Goal: Navigation & Orientation: Find specific page/section

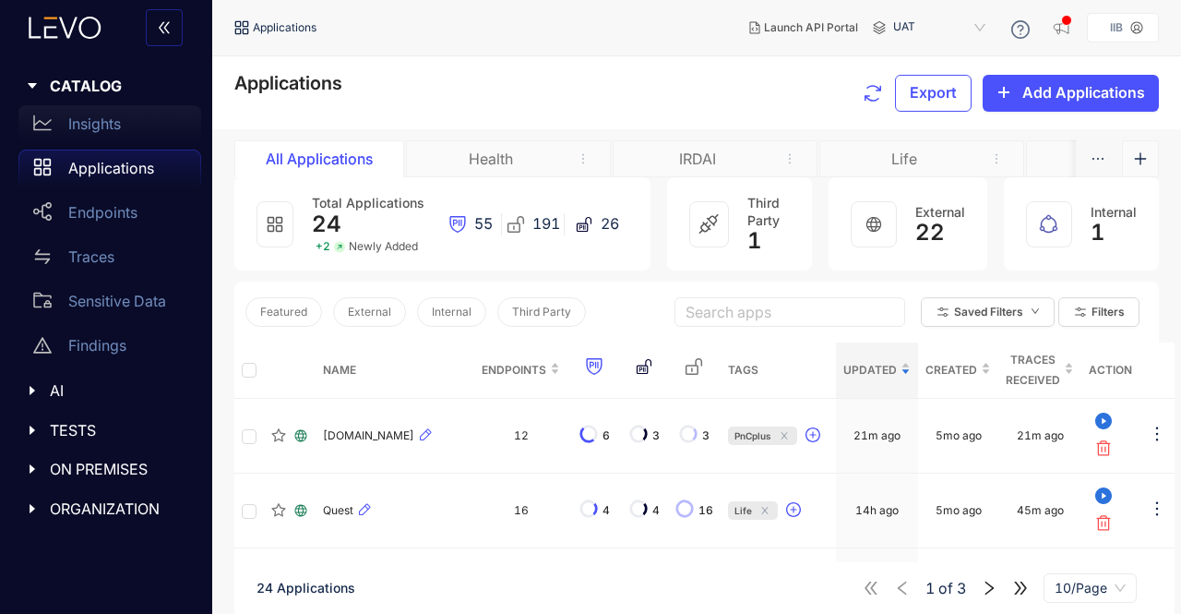
click at [98, 128] on p "Insights" at bounding box center [94, 123] width 53 height 17
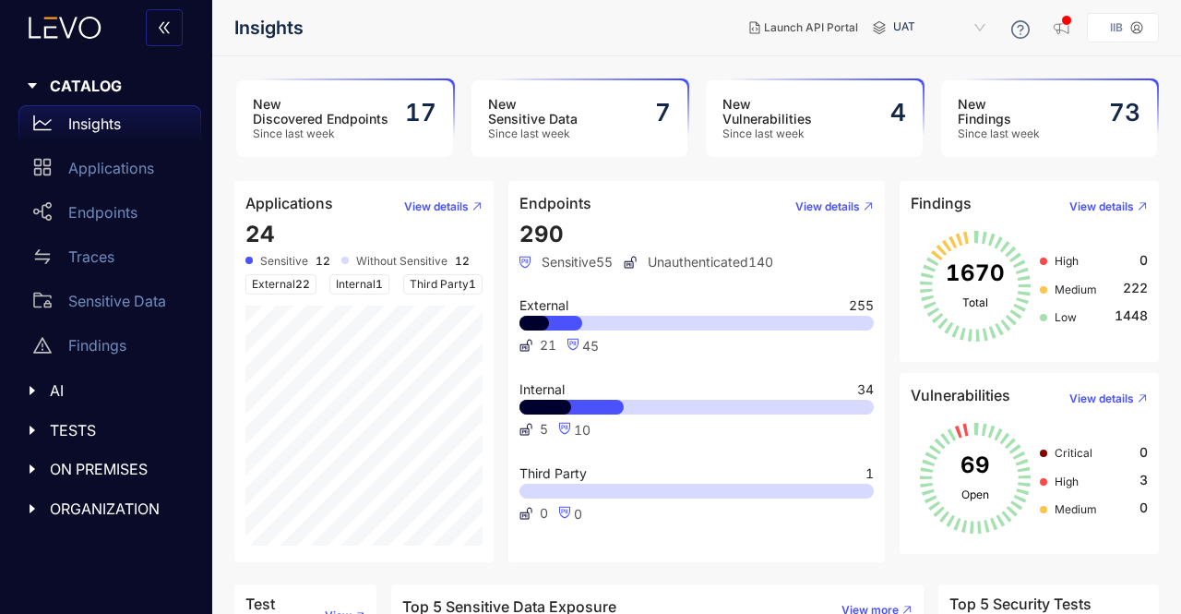
click at [1079, 36] on div "Launch API Portal UAT IIB" at bounding box center [946, 27] width 424 height 33
click at [971, 32] on span "UAT" at bounding box center [941, 28] width 96 height 30
click at [972, 30] on span "UAT" at bounding box center [941, 28] width 96 height 30
click at [593, 25] on nav "Insights" at bounding box center [484, 27] width 500 height 33
click at [1152, 29] on aside "IIB" at bounding box center [1123, 28] width 72 height 30
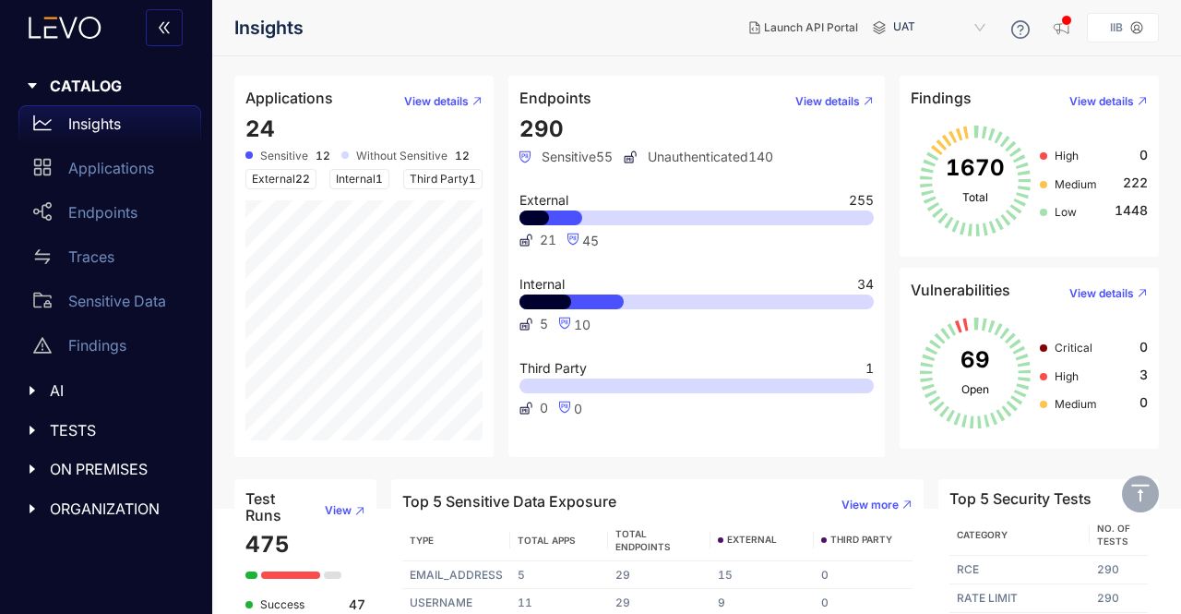
scroll to position [199, 0]
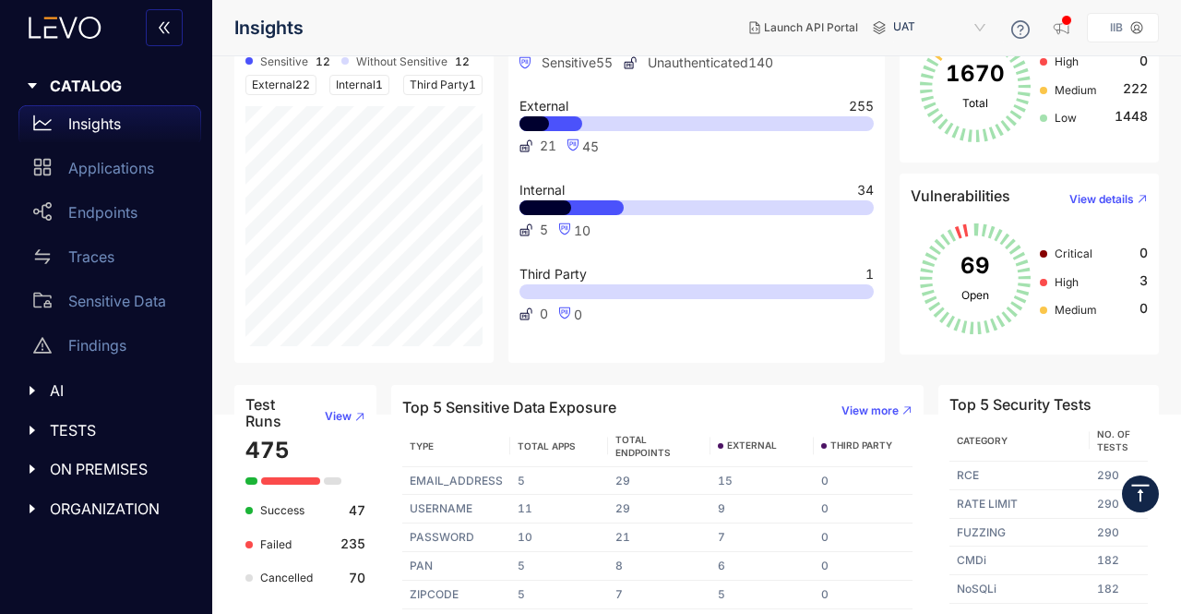
click at [1142, 496] on icon "vertical-align-top" at bounding box center [1140, 493] width 22 height 22
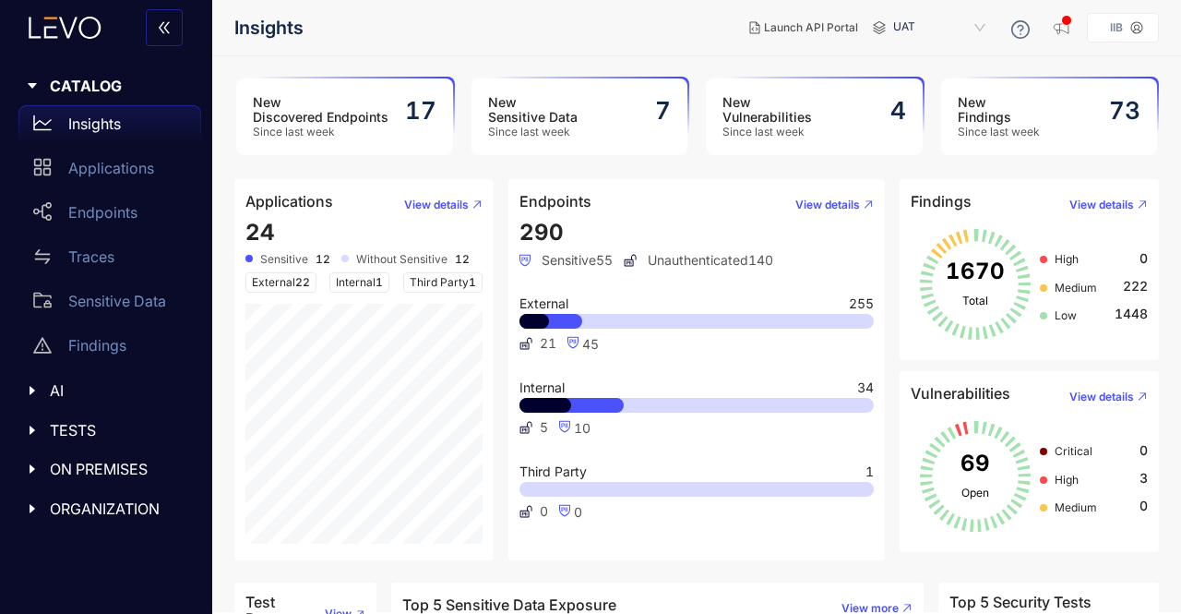
scroll to position [0, 0]
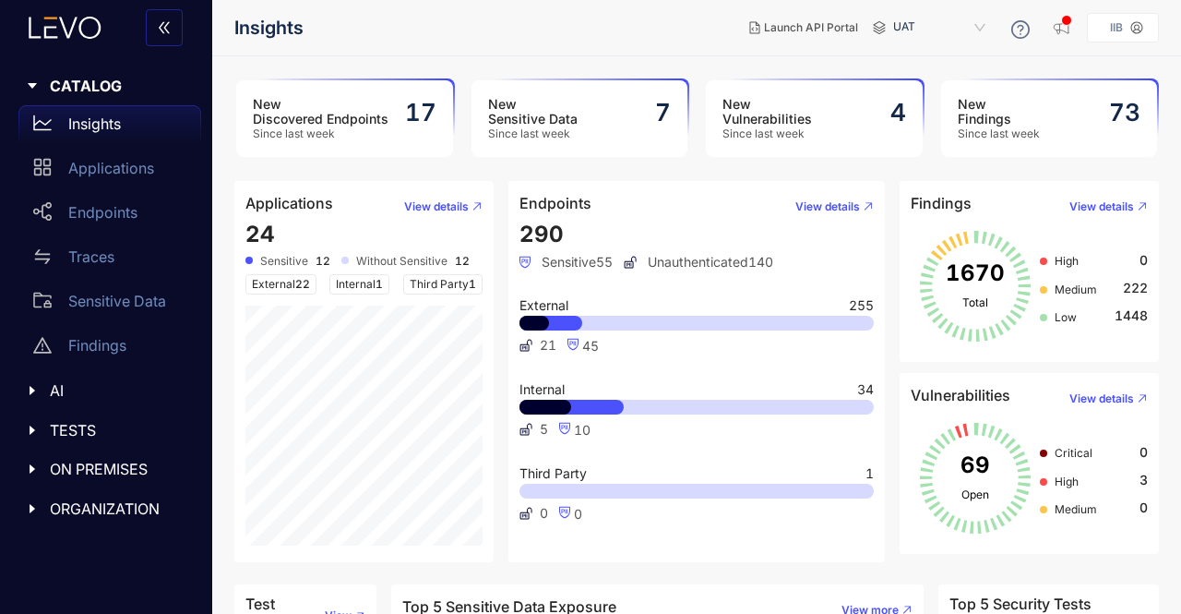
click at [41, 396] on div at bounding box center [38, 390] width 24 height 17
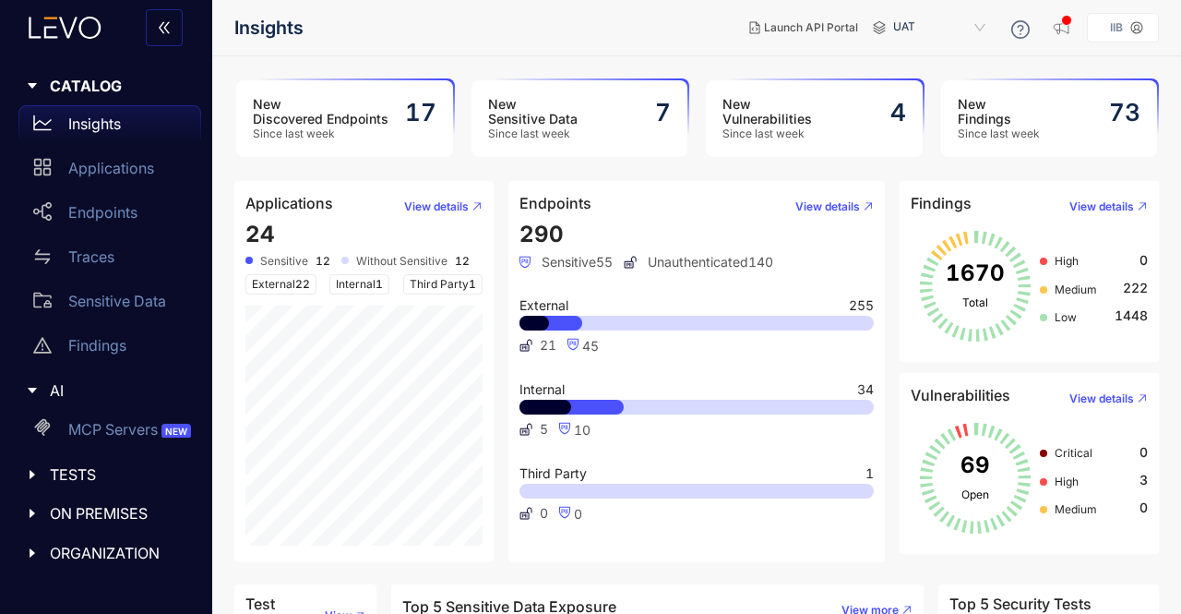
click at [41, 396] on div at bounding box center [38, 390] width 24 height 17
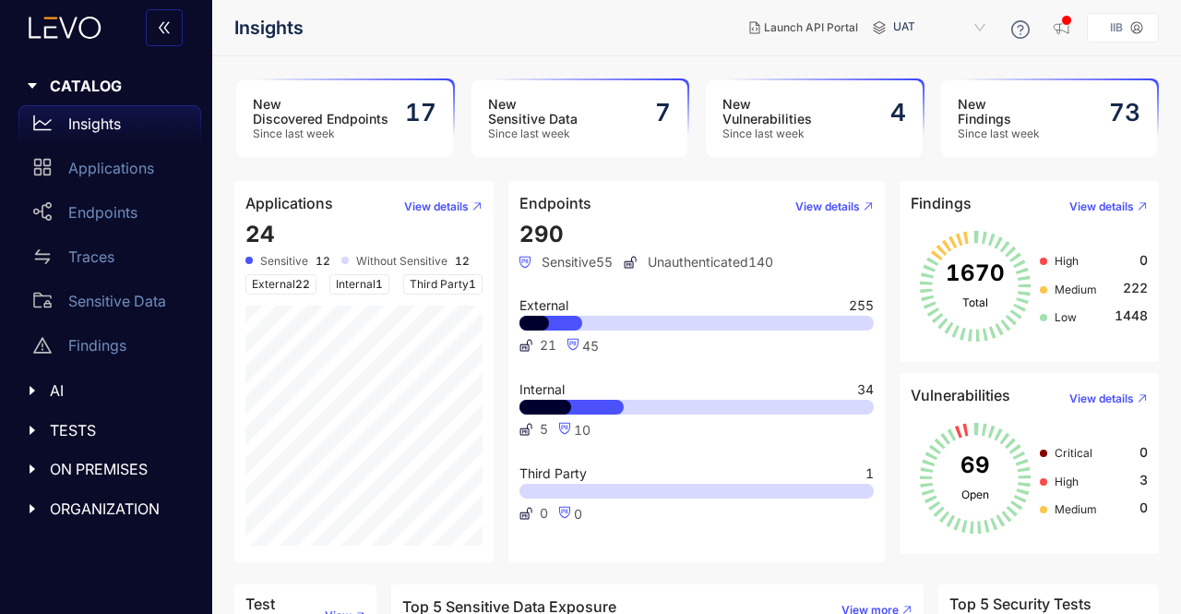
click at [31, 433] on icon "caret-right" at bounding box center [32, 430] width 13 height 13
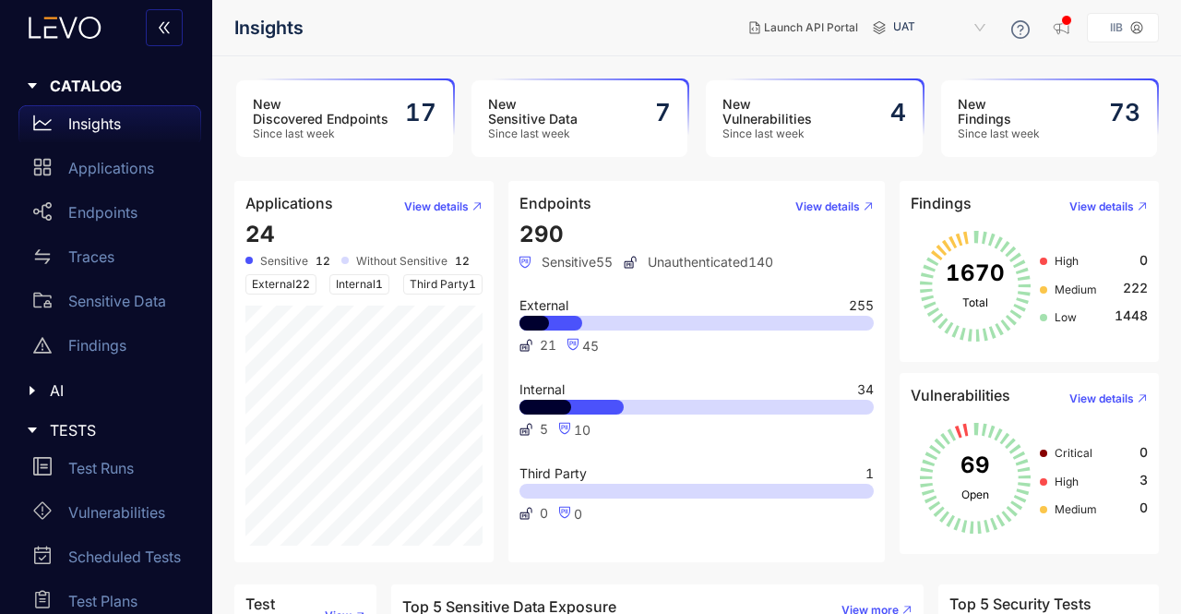
click at [33, 432] on icon "caret-right" at bounding box center [32, 430] width 13 height 13
